Goal: Transaction & Acquisition: Purchase product/service

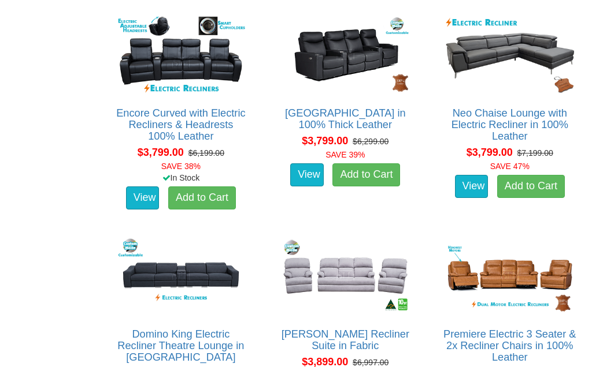
scroll to position [2916, 0]
click at [525, 258] on img at bounding box center [509, 276] width 134 height 83
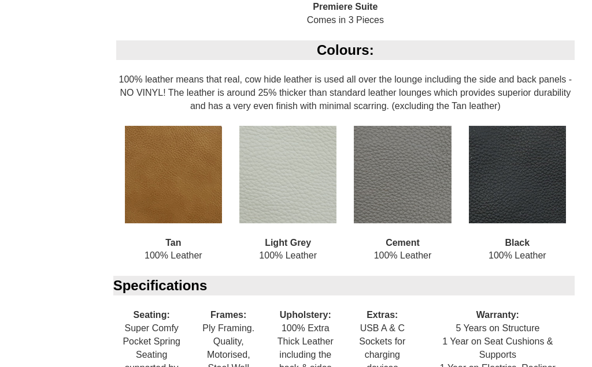
scroll to position [1091, 0]
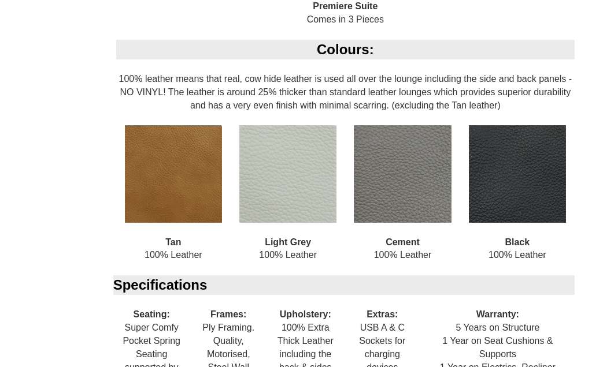
click at [299, 156] on img at bounding box center [287, 173] width 97 height 97
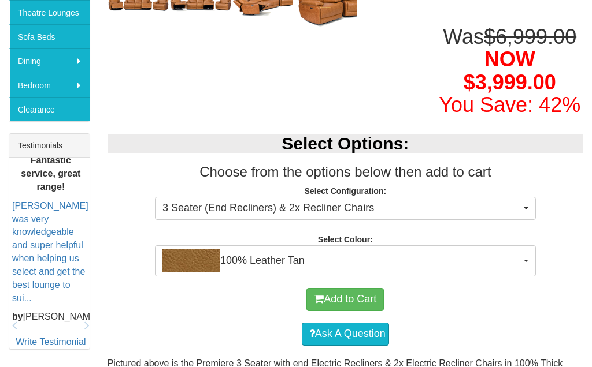
scroll to position [374, 0]
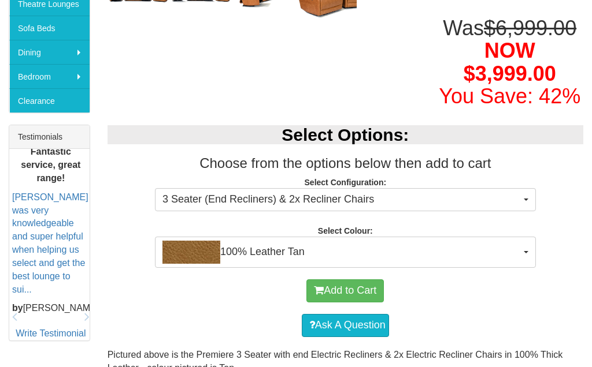
click at [529, 245] on button "100% Leather Tan" at bounding box center [345, 252] width 381 height 31
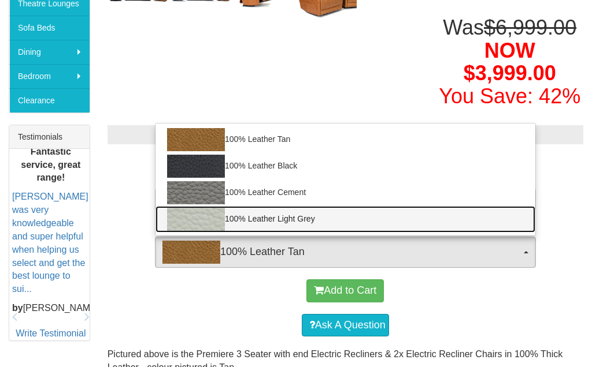
click at [213, 214] on img at bounding box center [196, 219] width 58 height 23
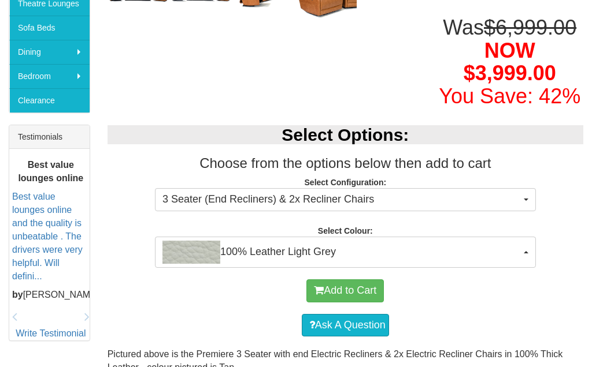
click at [426, 251] on span "100% Leather Light Grey" at bounding box center [341, 252] width 358 height 23
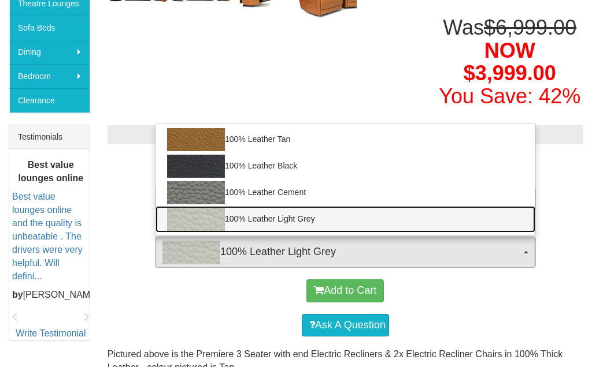
click at [508, 222] on link "100% Leather Light Grey" at bounding box center [345, 219] width 380 height 27
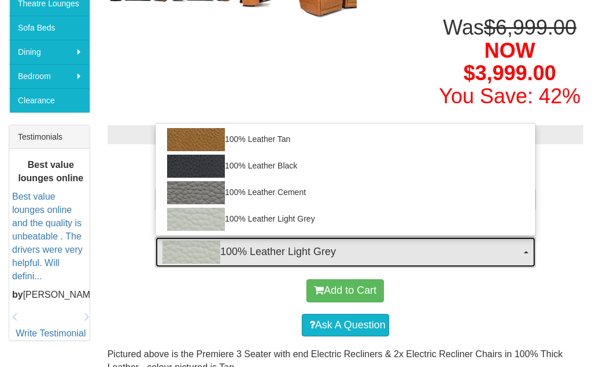
select select "1499"
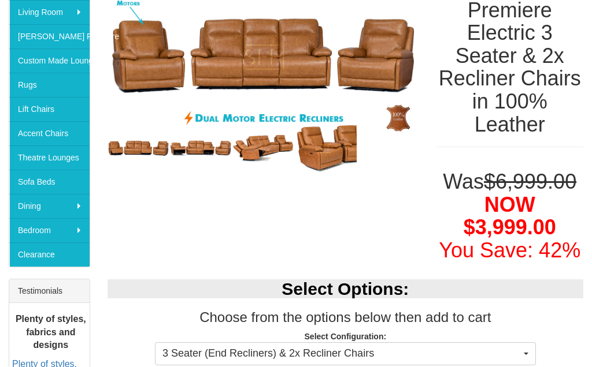
scroll to position [220, 0]
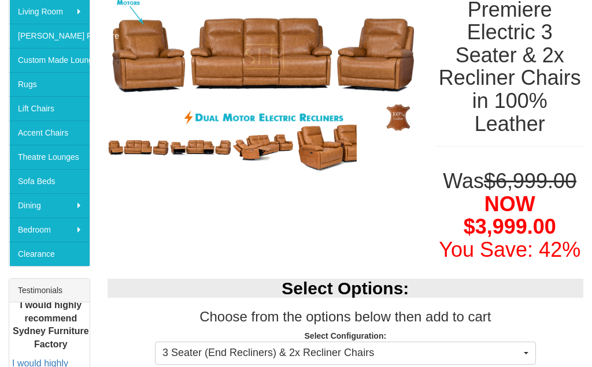
click at [526, 343] on button "3 Seater (End Recliners) & 2x Recliner Chairs" at bounding box center [345, 353] width 381 height 23
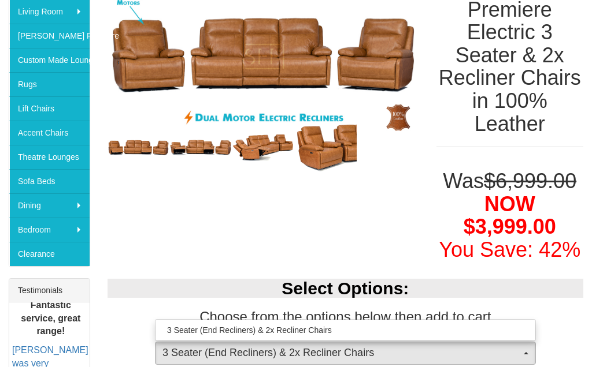
click at [526, 351] on div at bounding box center [296, 183] width 592 height 367
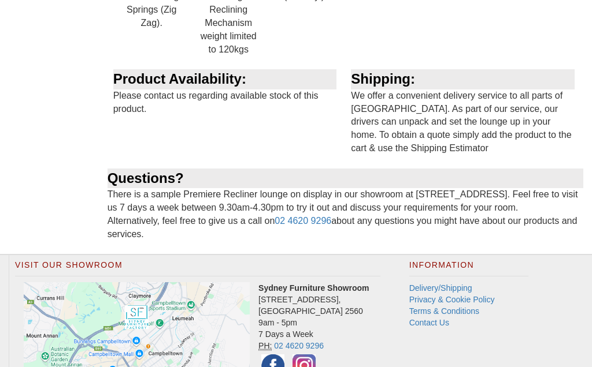
scroll to position [1474, 0]
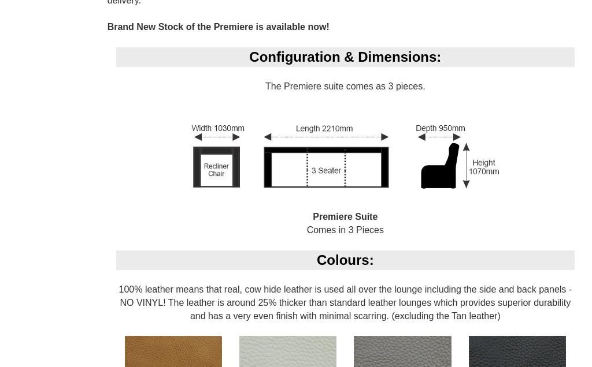
click at [551, 207] on div "Configuration & Dimensions: The Premiere suite comes as 3 pieces. Premiere Suit…" at bounding box center [344, 149] width 475 height 203
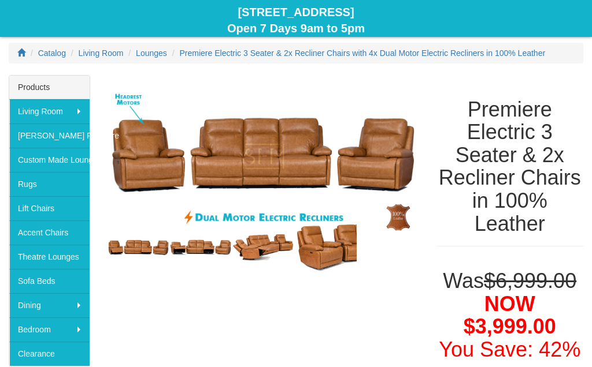
scroll to position [120, 0]
click at [308, 147] on img at bounding box center [262, 156] width 311 height 163
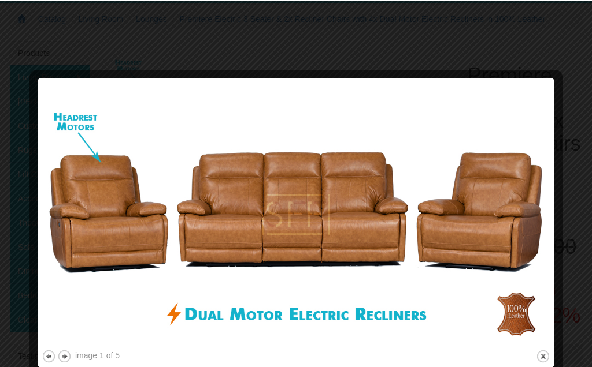
scroll to position [152, 0]
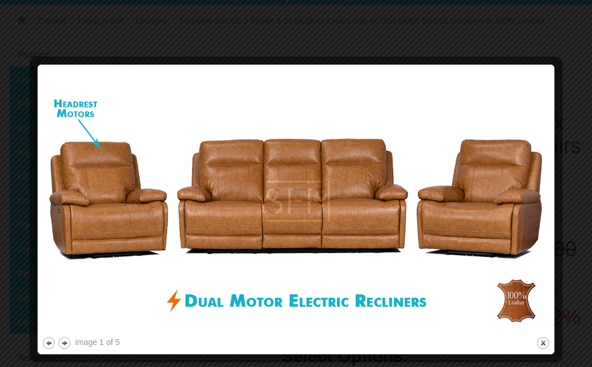
click at [65, 348] on button "next" at bounding box center [64, 343] width 14 height 14
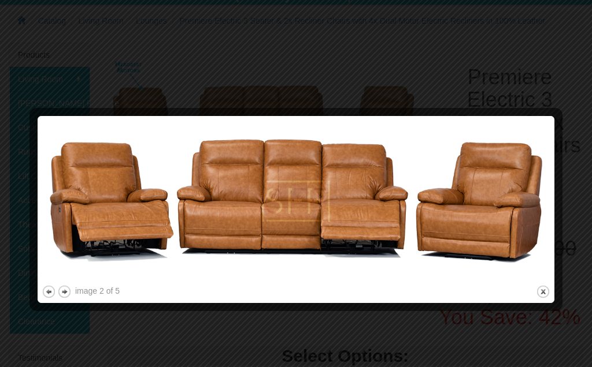
click at [69, 292] on button "next" at bounding box center [64, 292] width 14 height 14
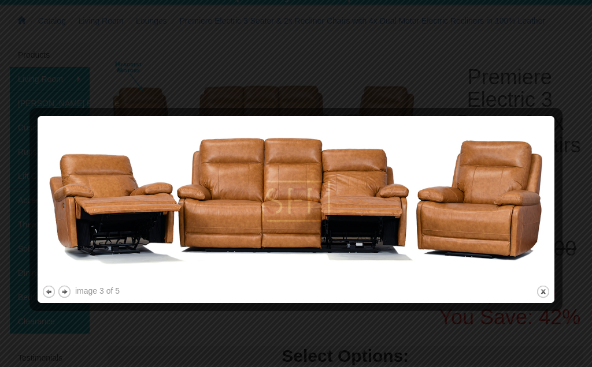
click at [64, 288] on button "next" at bounding box center [64, 292] width 14 height 14
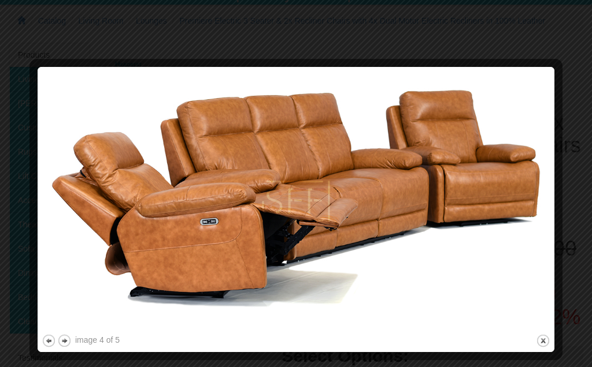
click at [62, 341] on button "next" at bounding box center [64, 341] width 14 height 14
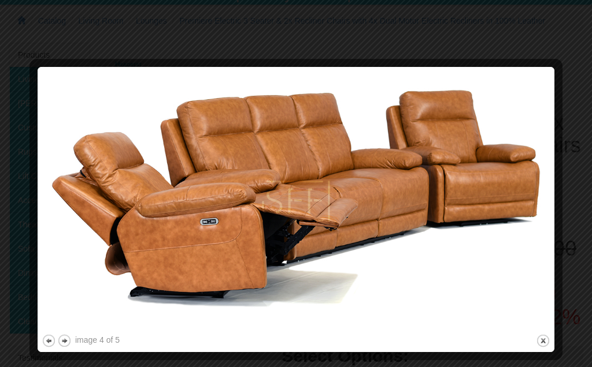
click at [44, 342] on button "previous" at bounding box center [49, 341] width 14 height 14
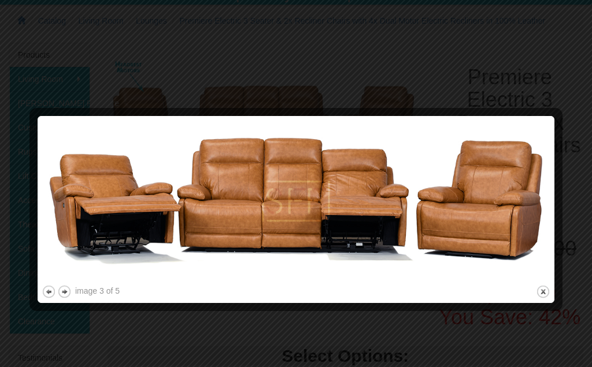
click at [52, 295] on button "previous" at bounding box center [49, 292] width 14 height 14
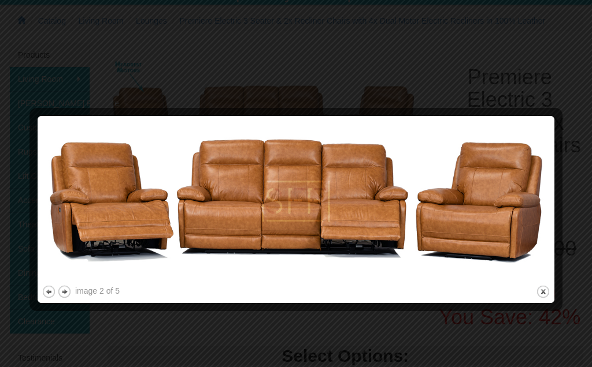
click at [46, 290] on button "previous" at bounding box center [49, 292] width 14 height 14
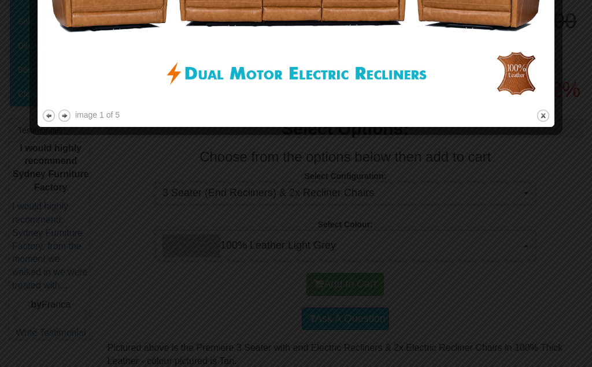
scroll to position [385, 0]
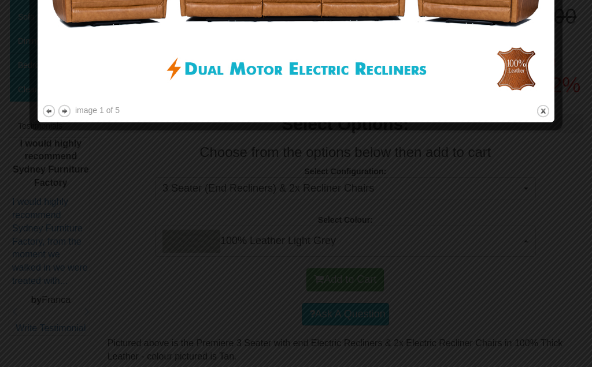
click at [548, 105] on button "close" at bounding box center [542, 111] width 14 height 14
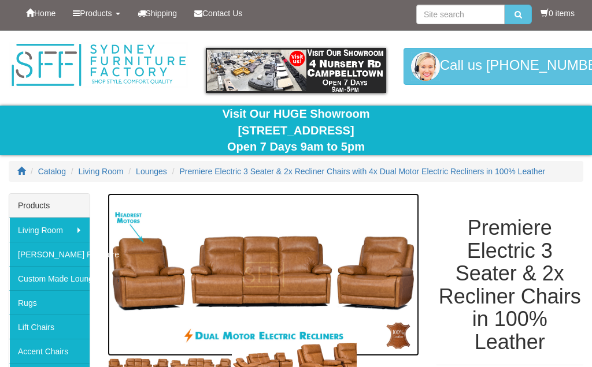
scroll to position [0, 0]
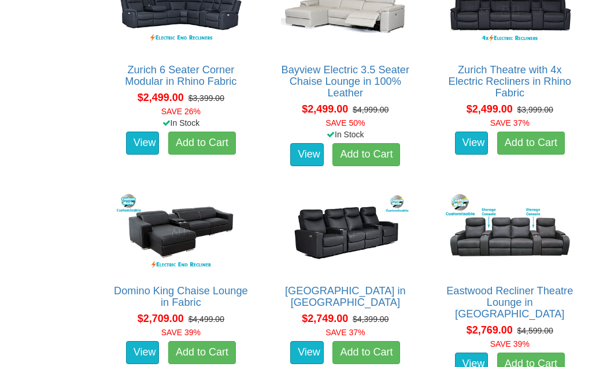
scroll to position [1407, 0]
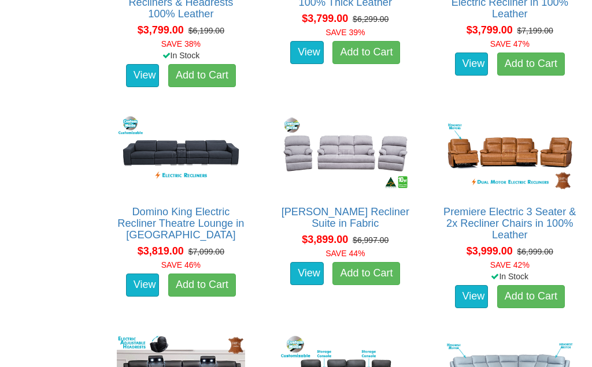
scroll to position [3038, 0]
click at [474, 285] on link "View" at bounding box center [472, 296] width 34 height 23
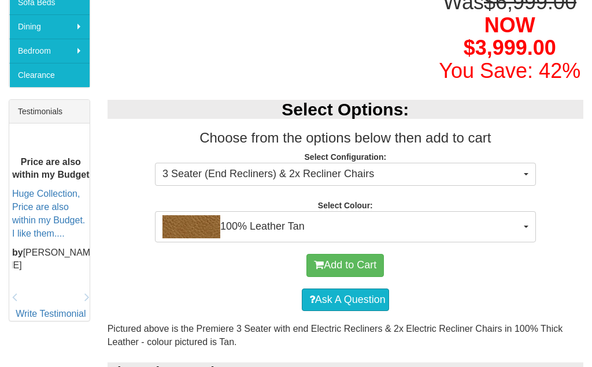
scroll to position [392, 0]
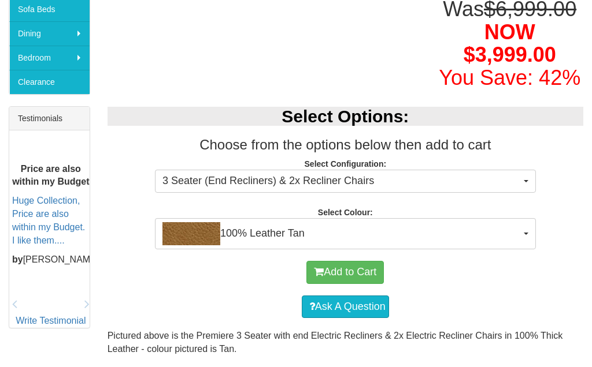
click at [523, 228] on button "100% Leather Tan" at bounding box center [345, 233] width 381 height 31
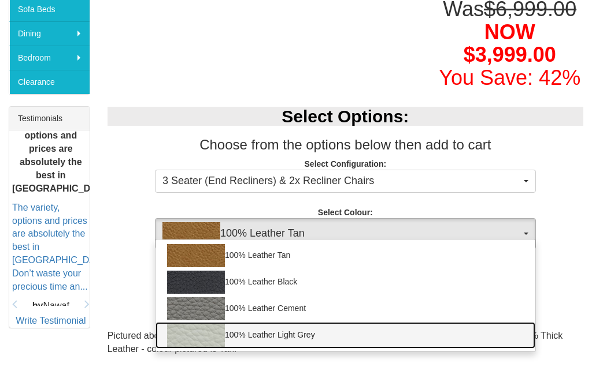
click at [463, 332] on link "100% Leather Light Grey" at bounding box center [345, 335] width 380 height 27
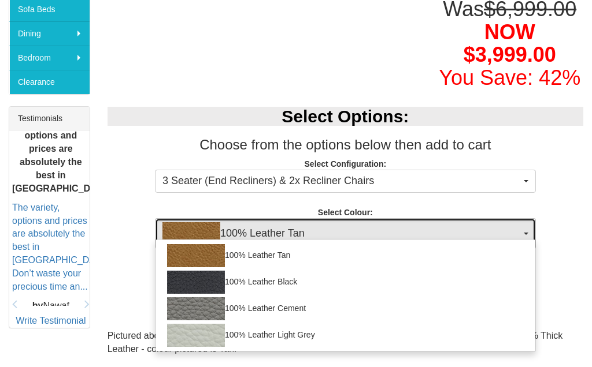
select select "1499"
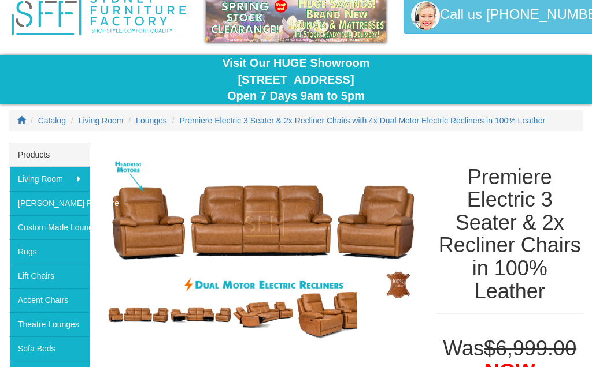
scroll to position [0, 0]
